Goal: Transaction & Acquisition: Purchase product/service

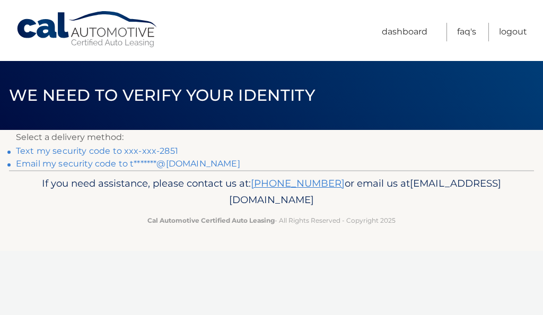
click at [131, 151] on link "Text my security code to xxx-xxx-2851" at bounding box center [97, 151] width 162 height 10
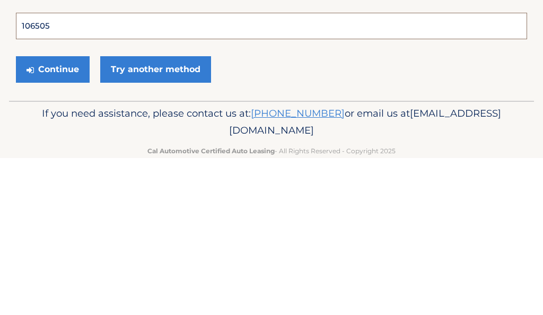
type input "106505"
click at [53, 213] on button "Continue" at bounding box center [53, 226] width 74 height 27
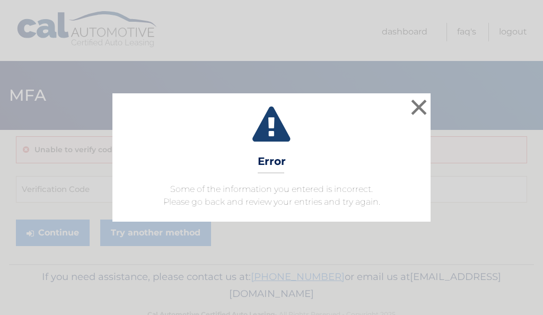
click at [416, 115] on button "×" at bounding box center [418, 107] width 21 height 21
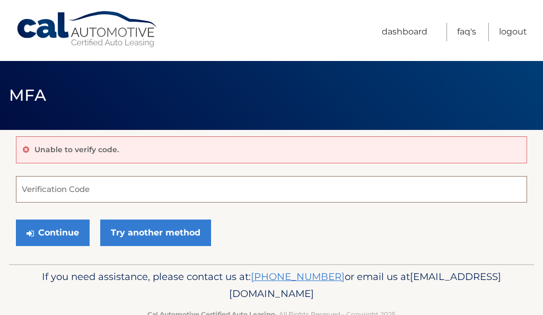
click at [154, 185] on input "Verification Code" at bounding box center [271, 189] width 511 height 27
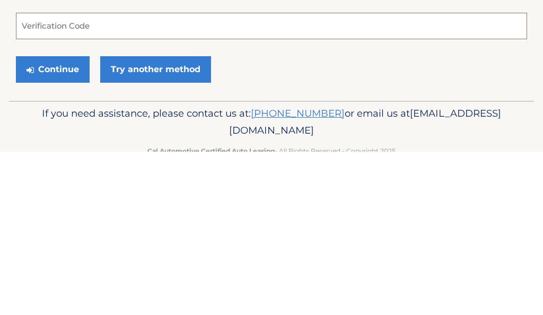
click at [81, 176] on input "Verification Code" at bounding box center [271, 189] width 511 height 27
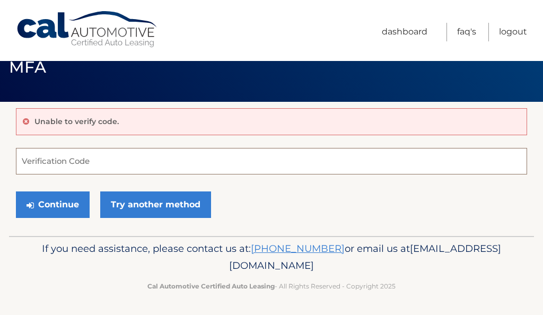
click at [76, 161] on input "Verification Code" at bounding box center [271, 161] width 511 height 27
click at [160, 210] on link "Try another method" at bounding box center [155, 204] width 111 height 27
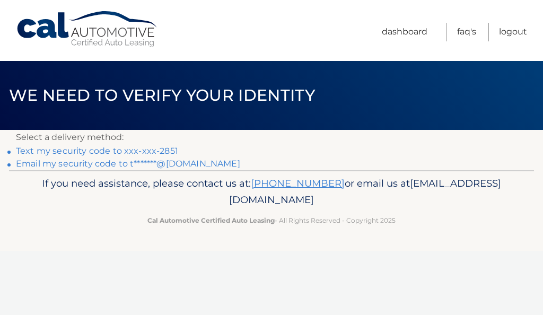
click at [127, 153] on link "Text my security code to xxx-xxx-2851" at bounding box center [97, 151] width 162 height 10
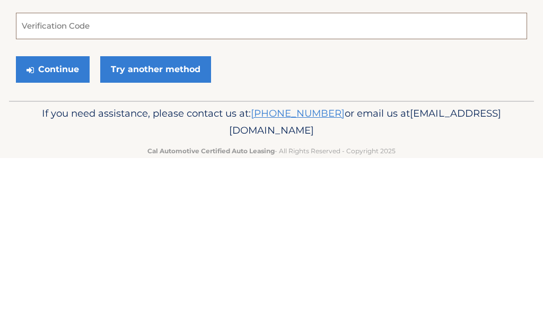
click at [124, 170] on input "Verification Code" at bounding box center [271, 183] width 511 height 27
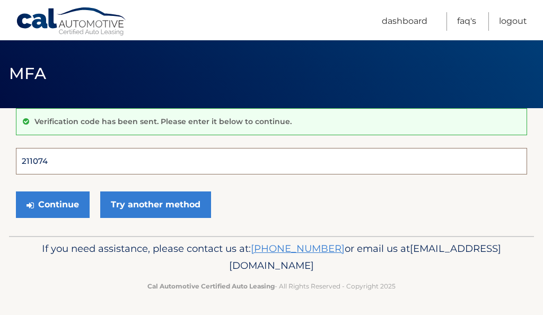
type input "211074"
click at [53, 204] on button "Continue" at bounding box center [53, 204] width 74 height 27
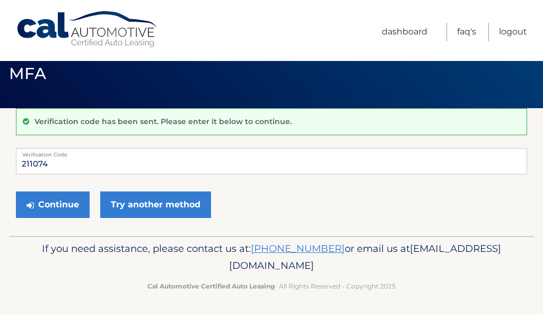
click at [58, 206] on button "Continue" at bounding box center [53, 204] width 74 height 27
click at [415, 34] on link "Dashboard" at bounding box center [405, 32] width 46 height 19
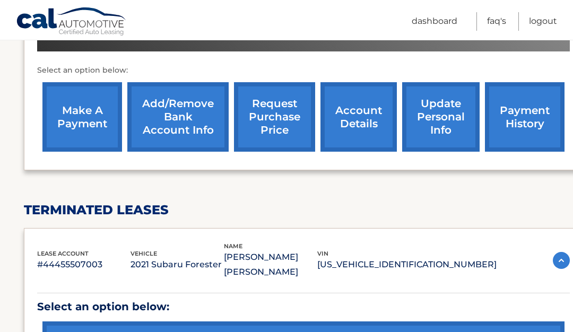
scroll to position [374, 0]
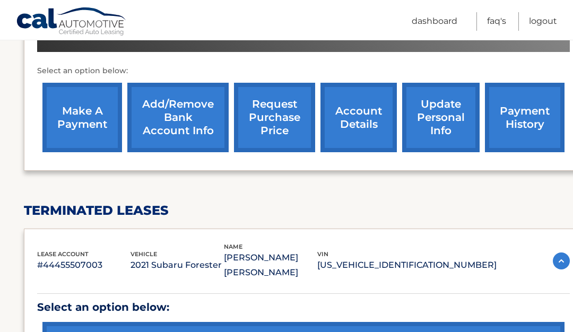
click at [65, 117] on link "make a payment" at bounding box center [82, 117] width 80 height 69
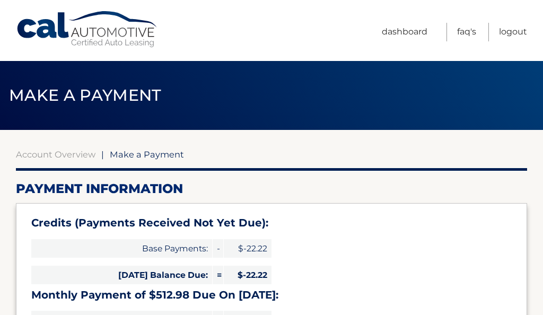
select select "ODhlZGIxNjctYjVjZC00ZTc3LTkxOTEtMmUzMTJmZDI3MWY4"
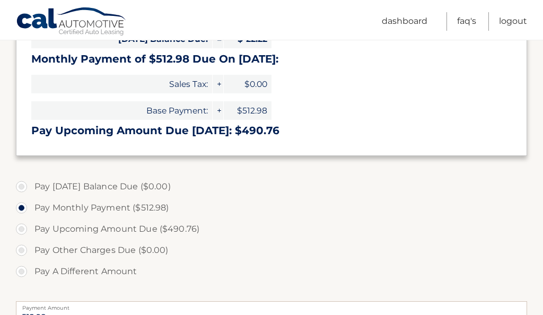
scroll to position [239, 0]
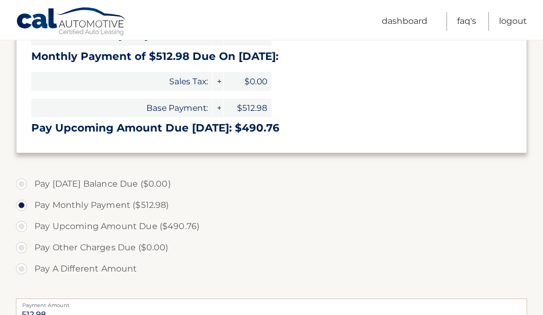
click at [16, 270] on label "Pay A Different Amount" at bounding box center [271, 268] width 511 height 21
click at [20, 270] on input "Pay A Different Amount" at bounding box center [25, 266] width 11 height 17
radio input "true"
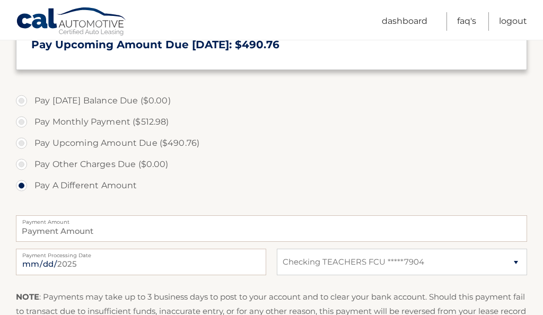
scroll to position [322, 0]
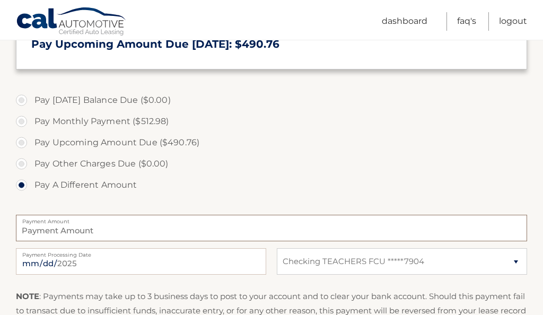
click at [191, 224] on input "Payment Amount" at bounding box center [271, 228] width 511 height 27
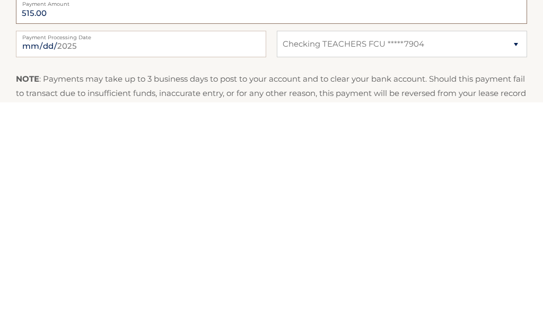
scroll to position [338, 0]
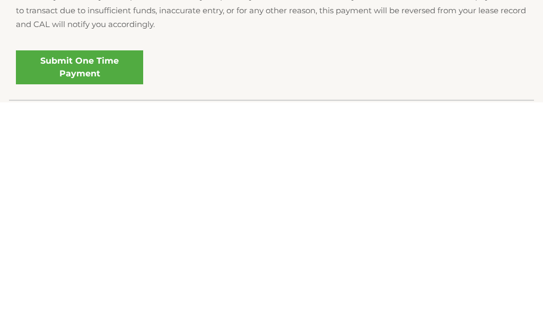
type input "515.00"
click at [38, 264] on link "Submit One Time Payment" at bounding box center [79, 281] width 127 height 34
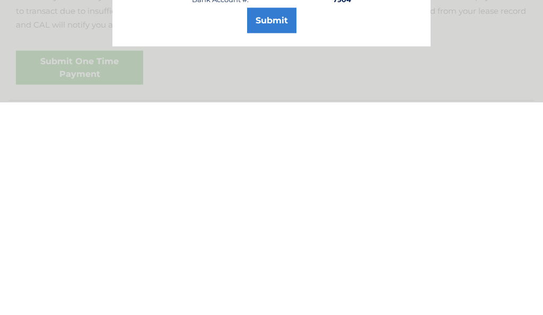
scroll to position [433, 0]
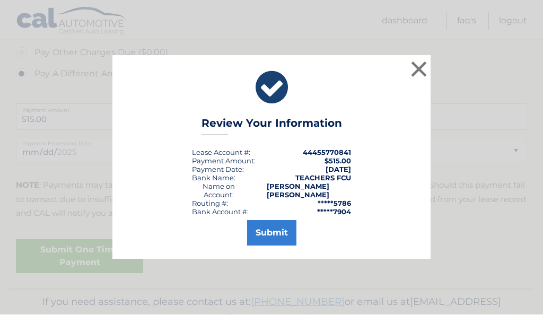
click at [278, 246] on button "Submit" at bounding box center [271, 233] width 49 height 25
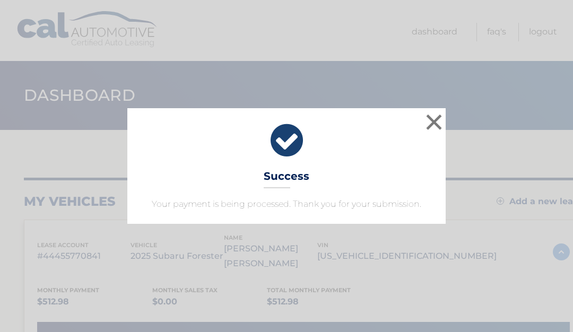
click at [433, 121] on button "×" at bounding box center [433, 121] width 21 height 21
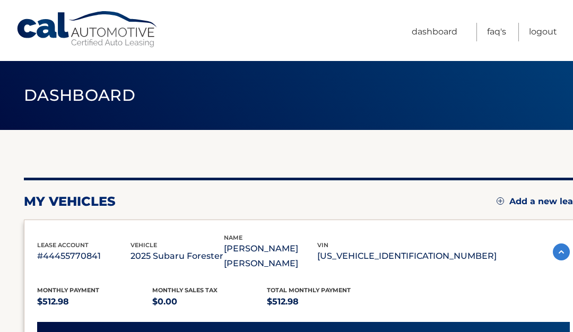
click at [548, 25] on link "Logout" at bounding box center [543, 32] width 28 height 19
